Goal: Information Seeking & Learning: Learn about a topic

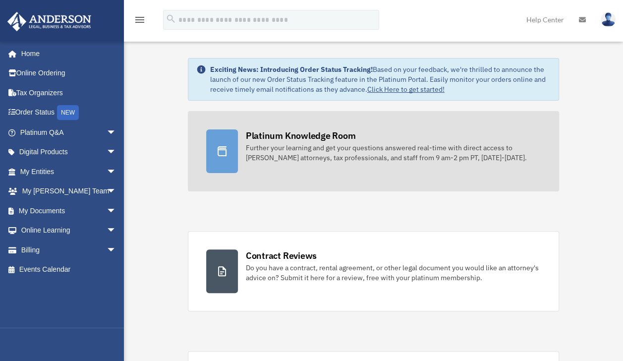
scroll to position [21, 0]
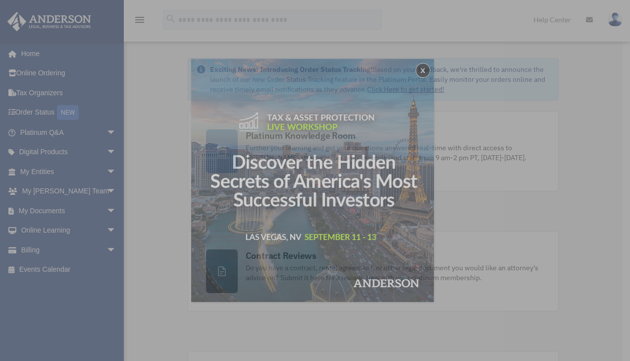
click at [302, 153] on img at bounding box center [312, 180] width 243 height 243
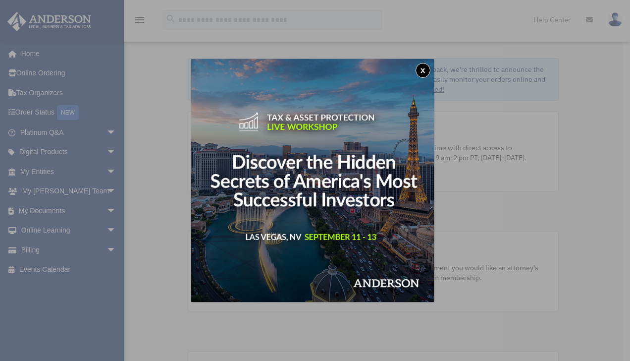
click at [429, 63] on img at bounding box center [312, 180] width 243 height 243
click at [430, 70] on button "x" at bounding box center [423, 70] width 15 height 15
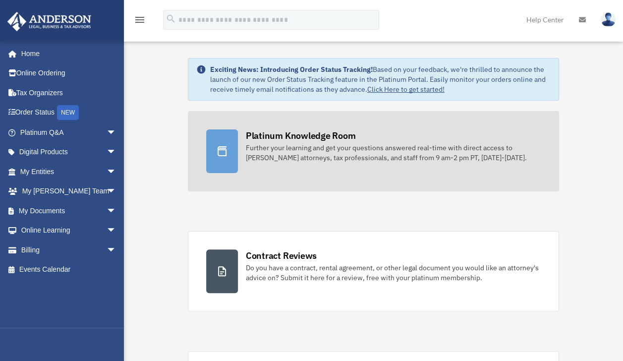
click at [271, 153] on div "Further your learning and get your questions answered real-time with direct acc…" at bounding box center [393, 153] width 295 height 20
click at [272, 155] on div "Further your learning and get your questions answered real-time with direct acc…" at bounding box center [393, 153] width 295 height 20
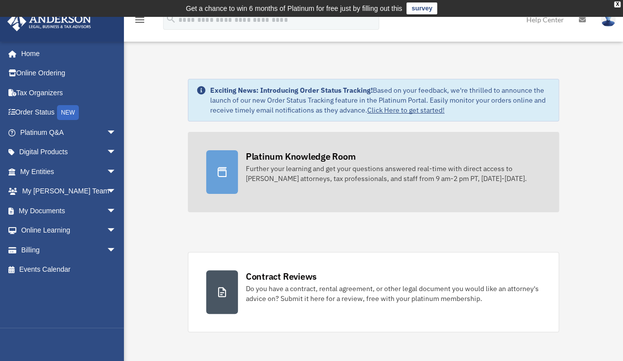
scroll to position [3, 0]
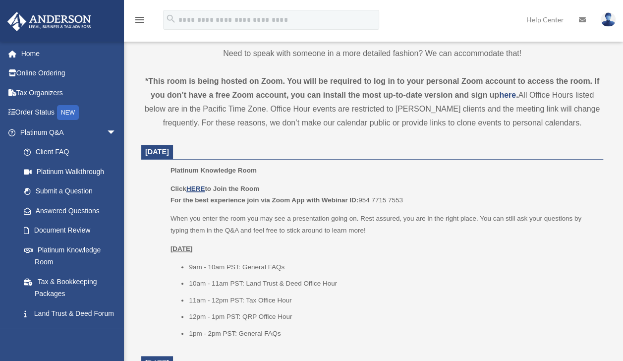
scroll to position [327, 0]
click at [203, 185] on u "HERE" at bounding box center [195, 188] width 18 height 7
click at [199, 185] on u "HERE" at bounding box center [195, 188] width 18 height 7
